Goal: Feedback & Contribution: Submit feedback/report problem

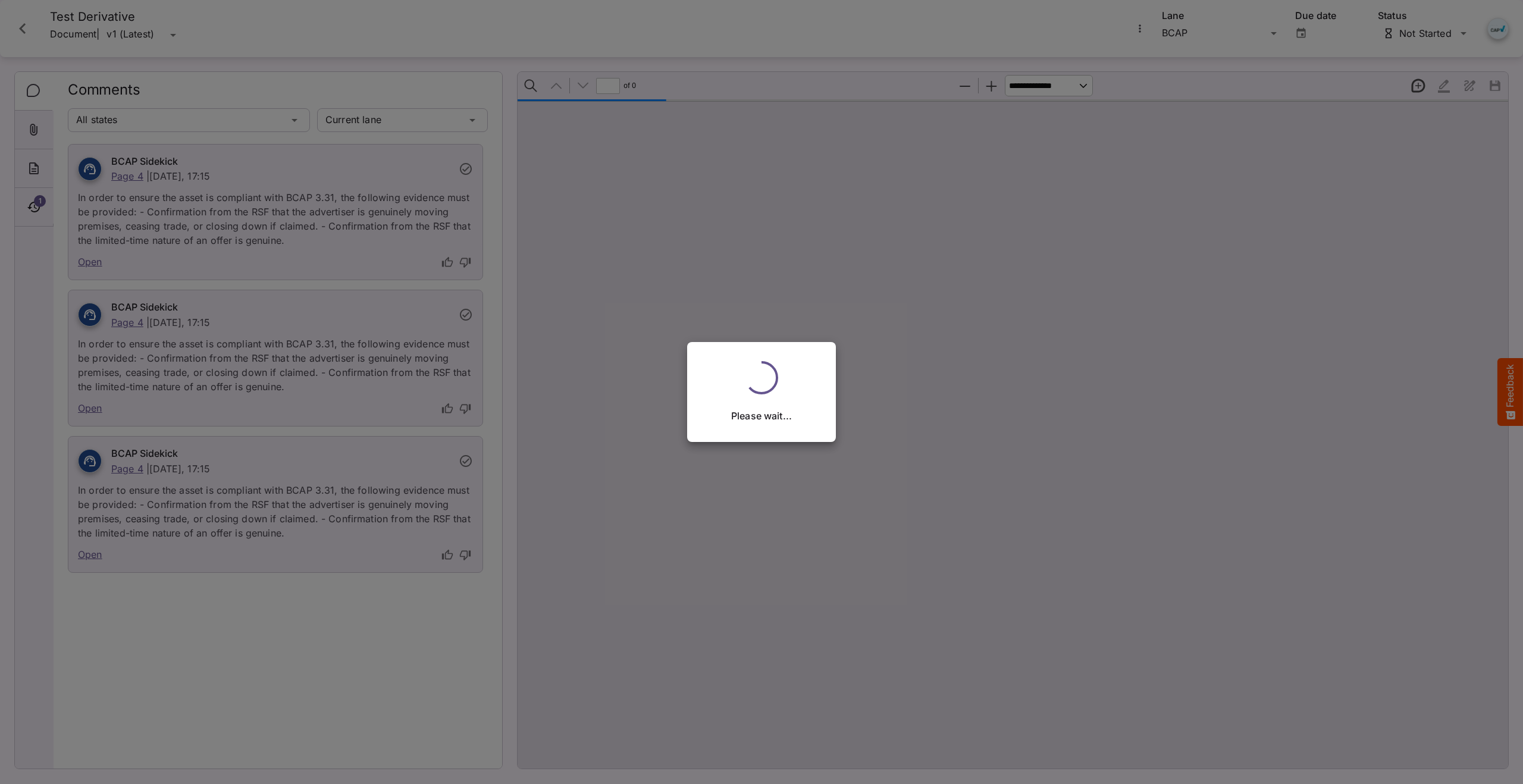
type input "*"
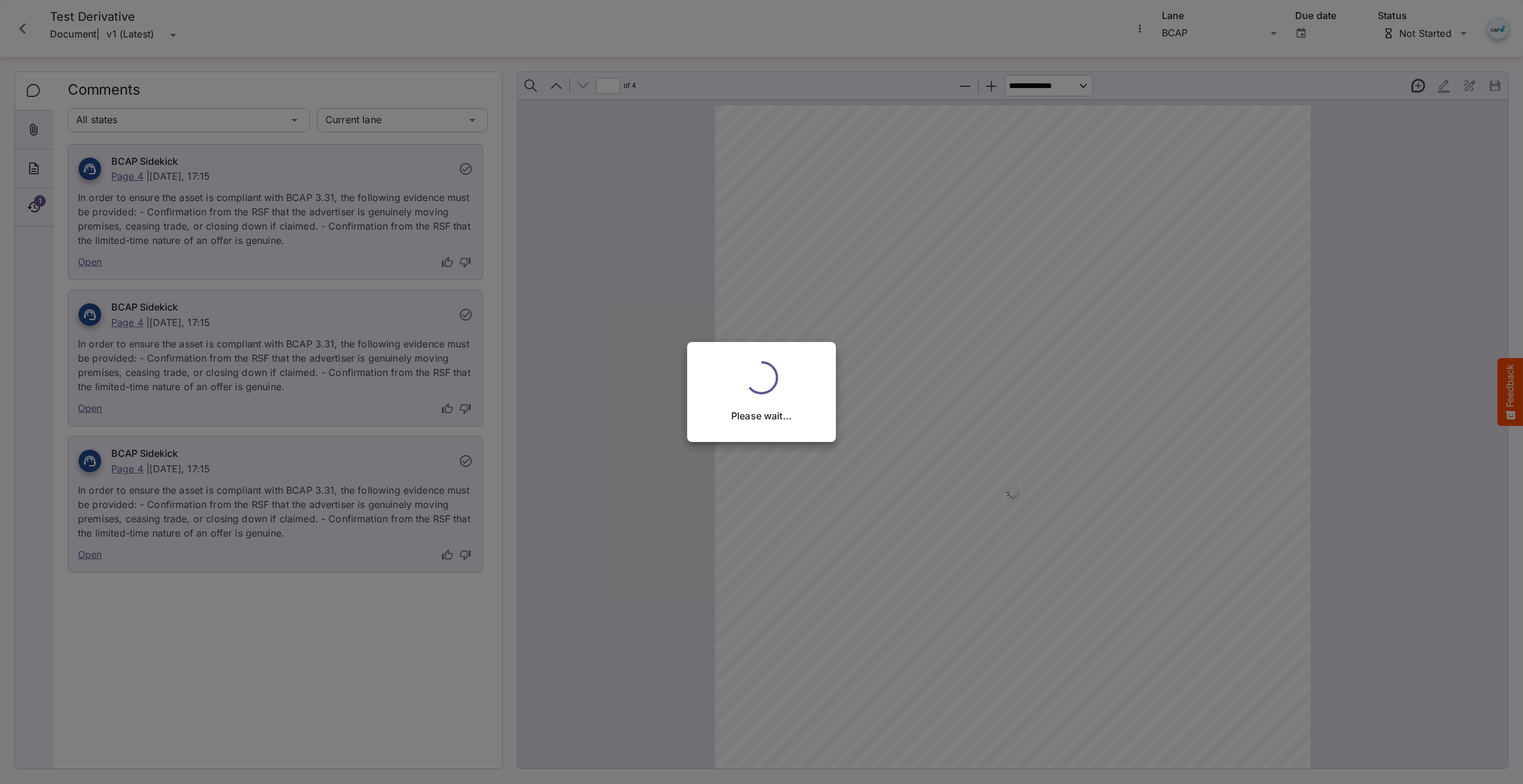
scroll to position [2345, 0]
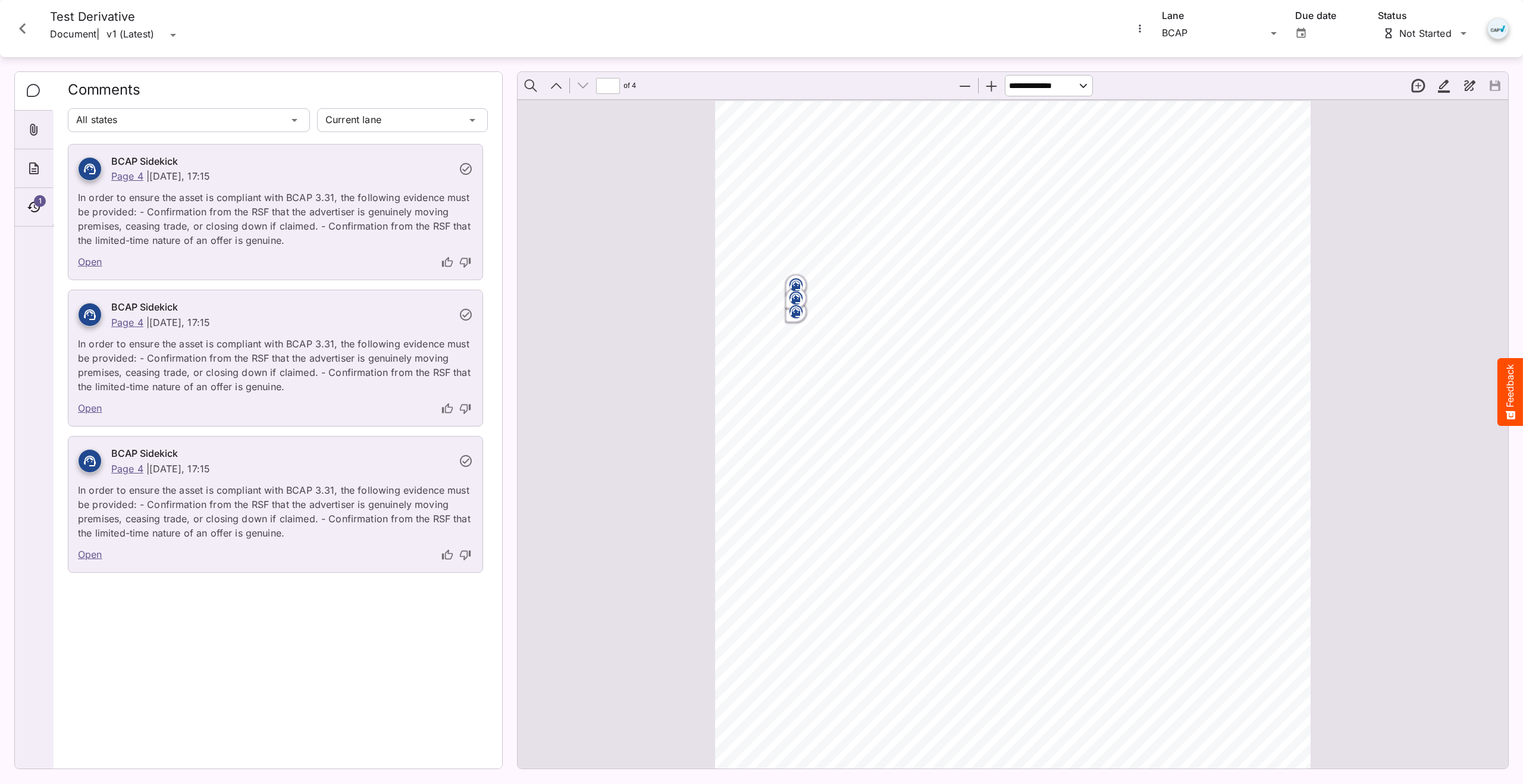
click at [449, 262] on icon "thumb-up" at bounding box center [447, 262] width 12 height 12
click at [466, 411] on icon "thumb-down" at bounding box center [465, 409] width 11 height 10
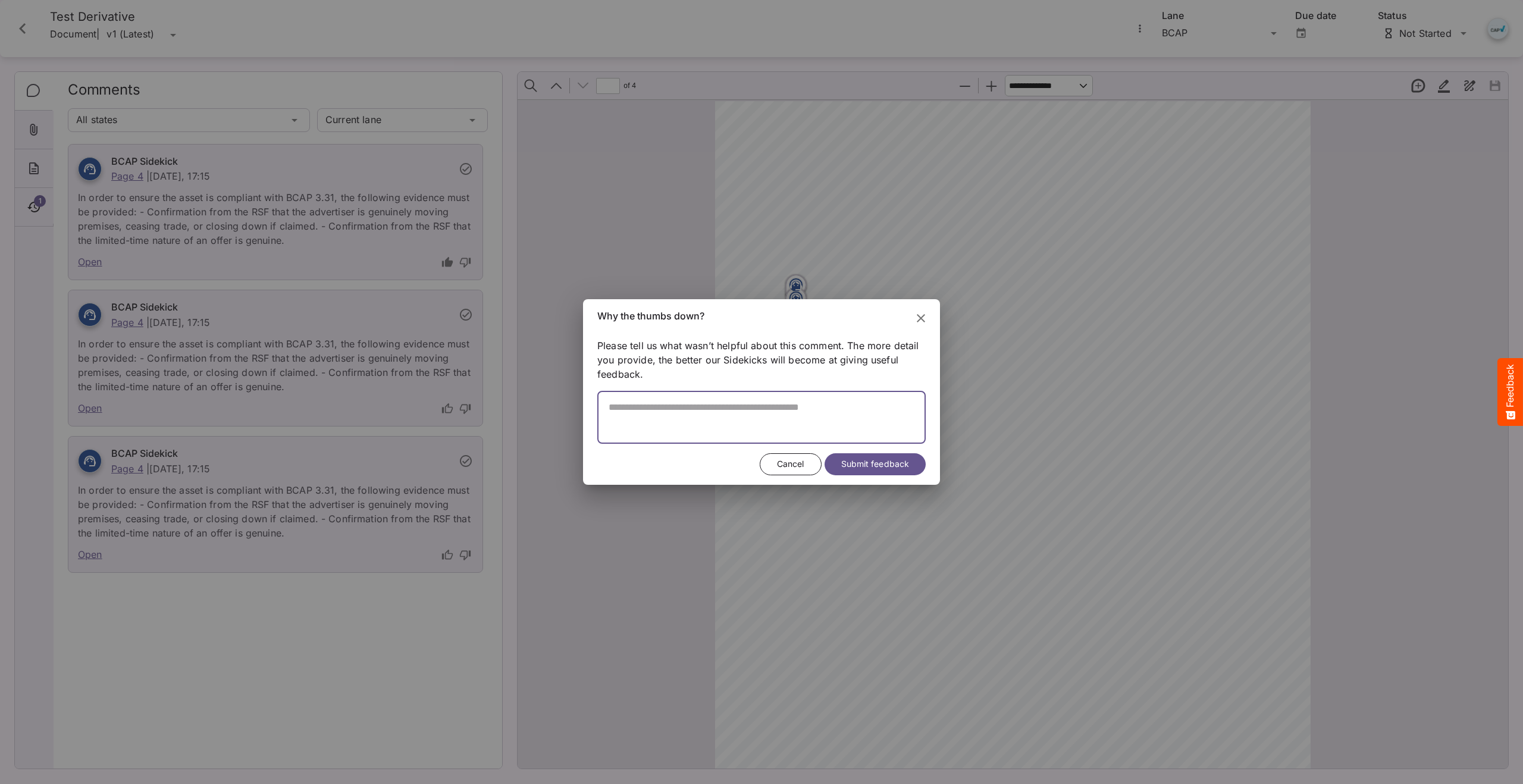
click at [629, 419] on textarea at bounding box center [761, 423] width 329 height 42
click at [632, 409] on textarea at bounding box center [761, 423] width 329 height 42
click at [672, 418] on textarea at bounding box center [761, 423] width 329 height 42
click at [646, 407] on textarea at bounding box center [761, 423] width 329 height 42
click at [635, 409] on textarea at bounding box center [761, 423] width 329 height 42
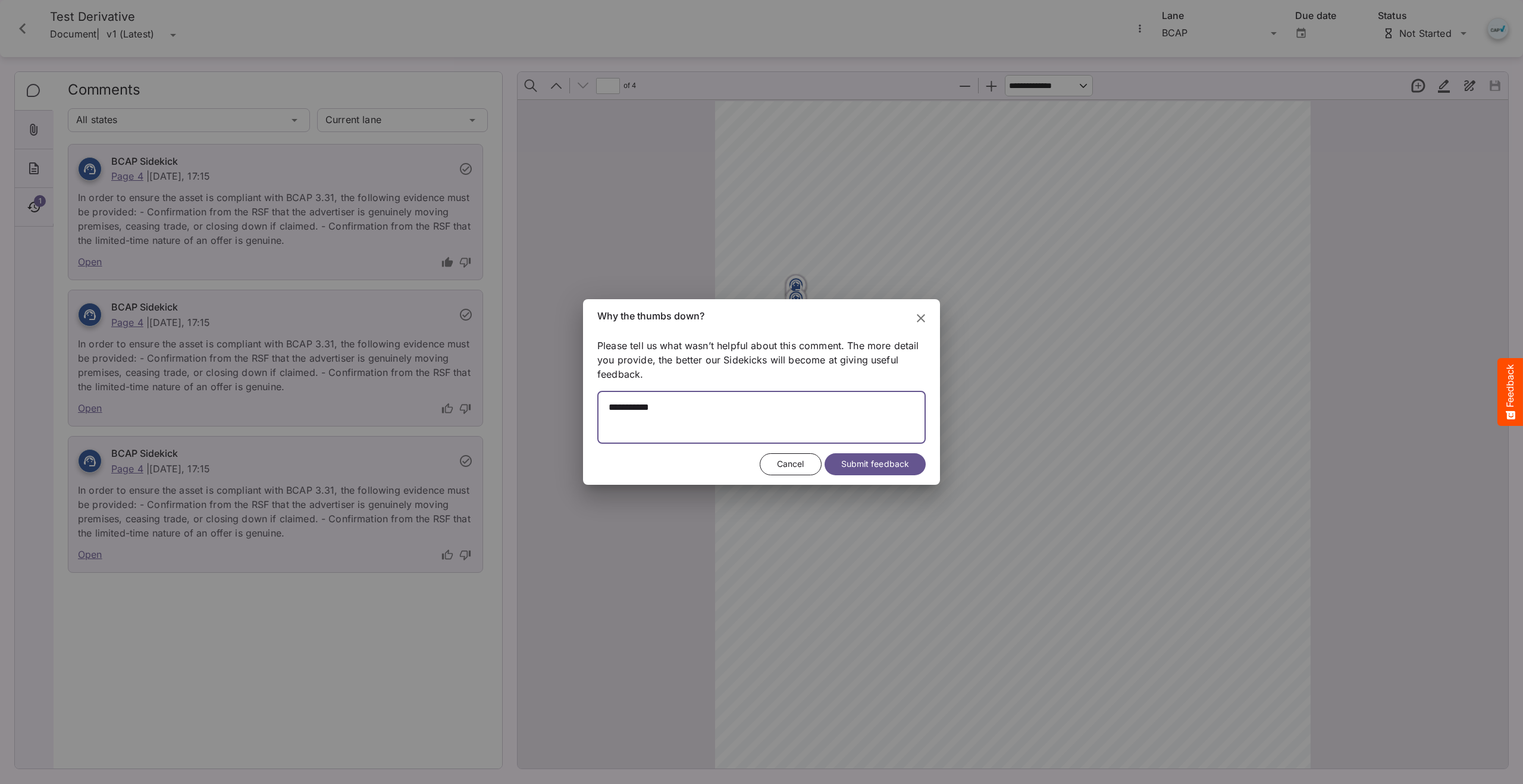
click at [695, 421] on textarea at bounding box center [761, 423] width 329 height 42
type textarea "**********"
click at [880, 467] on span "Submit feedback" at bounding box center [875, 464] width 68 height 15
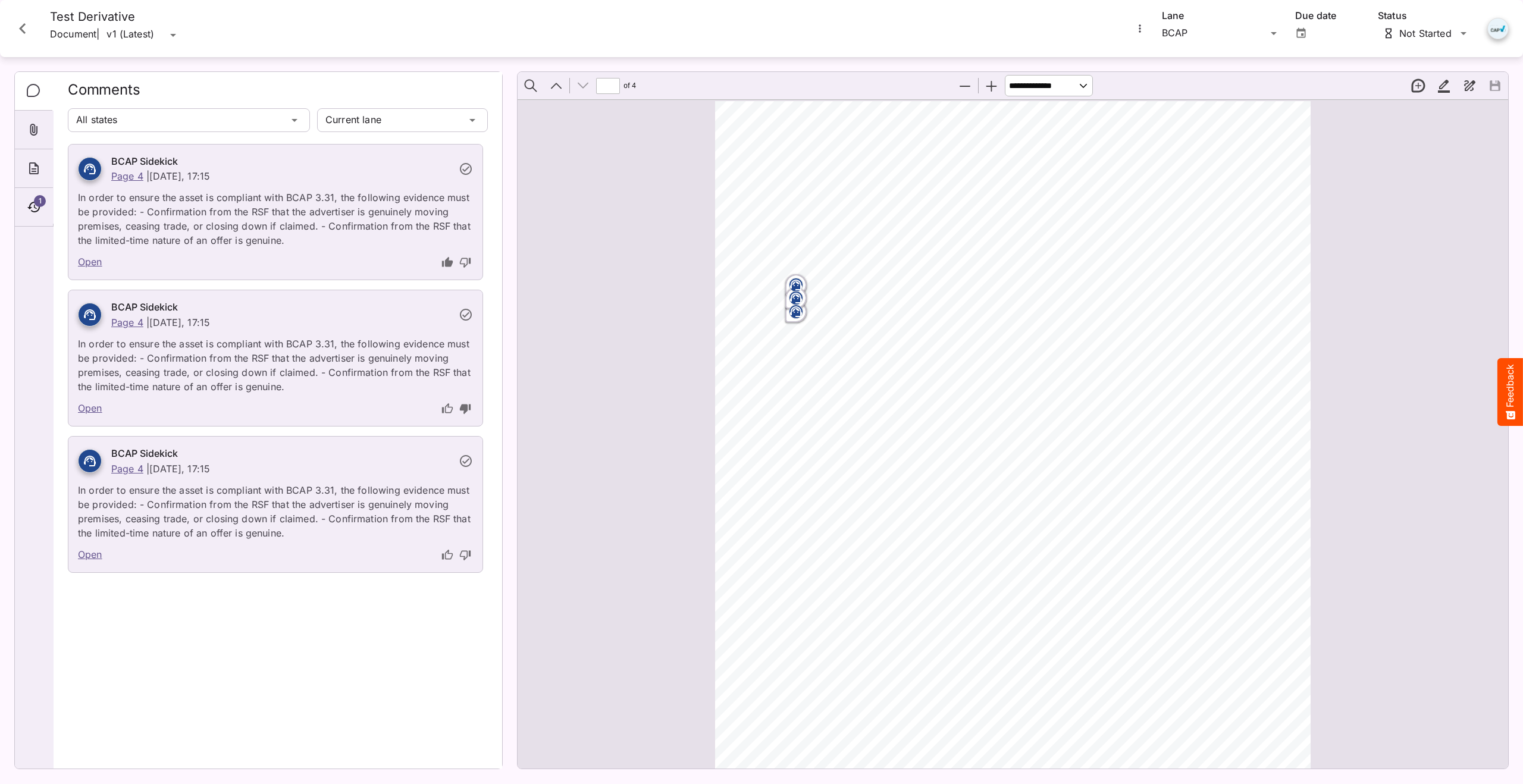
click at [448, 554] on icon "thumb-up" at bounding box center [447, 555] width 12 height 12
